Goal: Find specific page/section: Find specific page/section

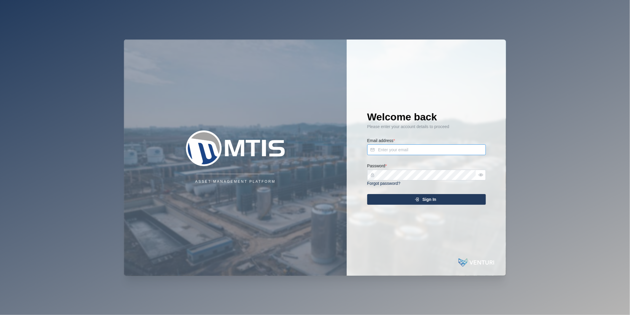
type input "[PERSON_NAME][EMAIL_ADDRESS][DOMAIN_NAME]"
click at [390, 195] on div "Sign In" at bounding box center [425, 199] width 109 height 10
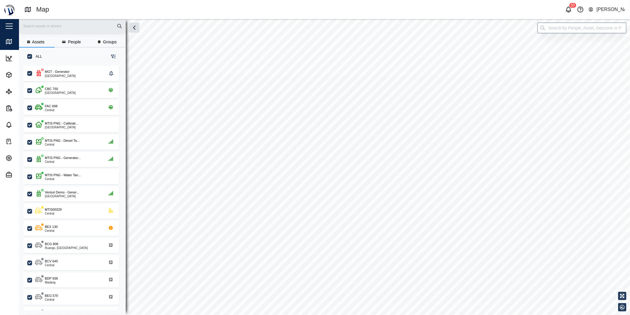
checkbox input "true"
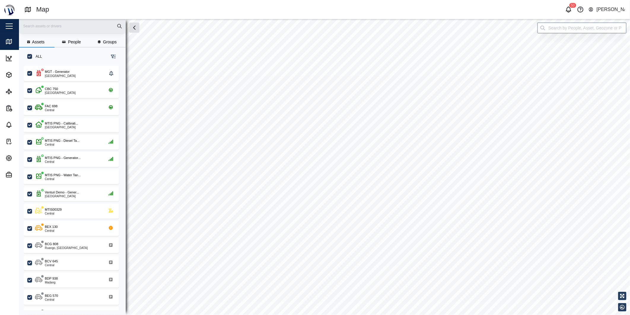
checkbox input "true"
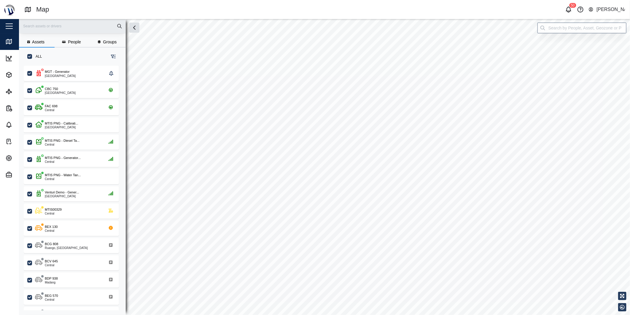
checkbox input "true"
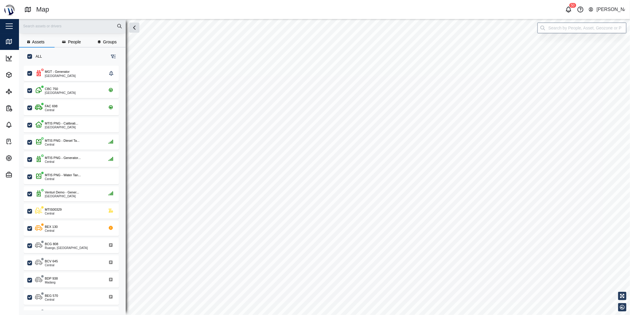
checkbox input "true"
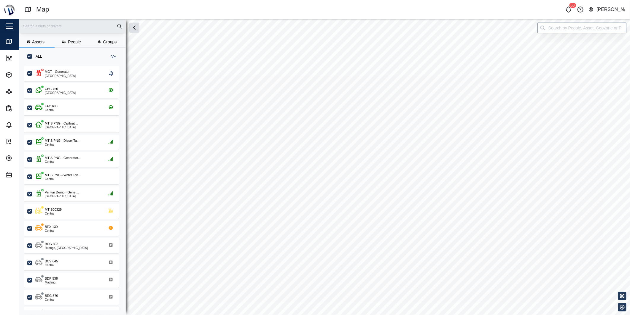
checkbox input "true"
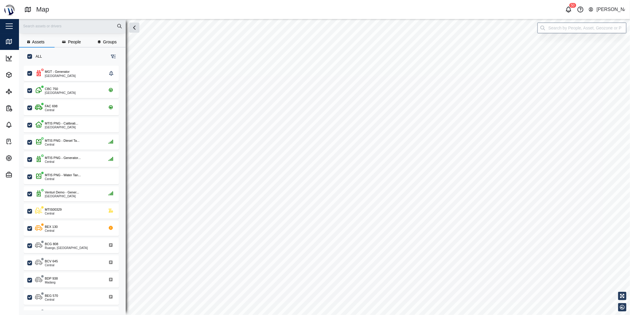
checkbox input "true"
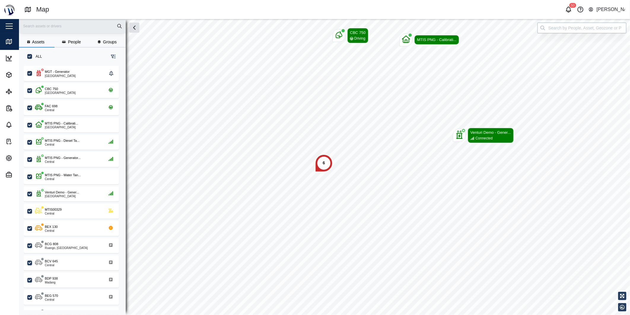
scroll to position [241, 92]
click at [582, 31] on input "search" at bounding box center [582, 28] width 89 height 11
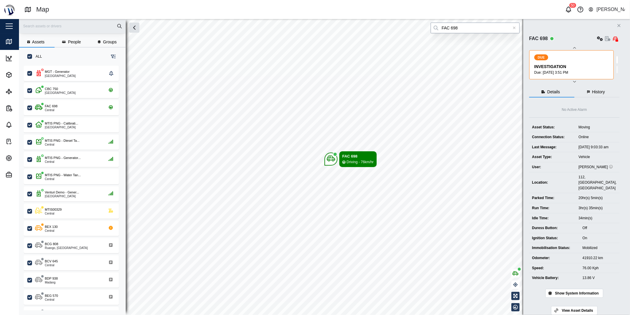
type input "FAC 698"
click at [518, 28] on div at bounding box center [514, 28] width 11 height 11
